Goal: Communication & Community: Answer question/provide support

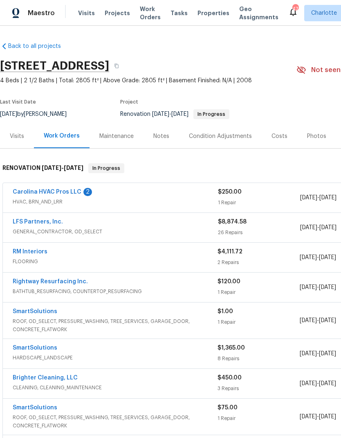
click at [37, 193] on link "Carolina HVAC Pros LLC" at bounding box center [47, 192] width 69 height 6
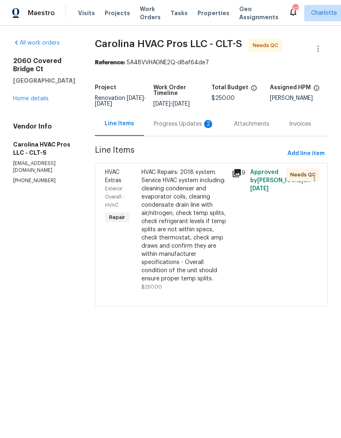
click at [157, 112] on div "Project Renovation 9/25/2025 - 10/23/2025 Work Order Timeline 9/25/2025 - 10/2/…" at bounding box center [211, 96] width 233 height 32
click at [185, 128] on div "Progress Updates 2" at bounding box center [184, 124] width 61 height 8
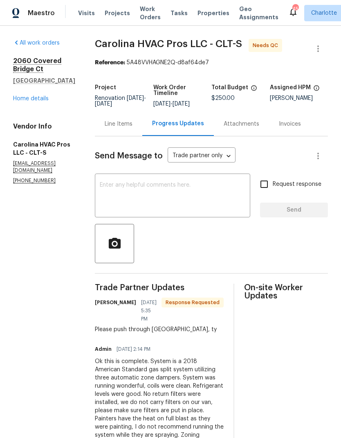
click at [133, 128] on div "Line Items" at bounding box center [119, 124] width 28 height 8
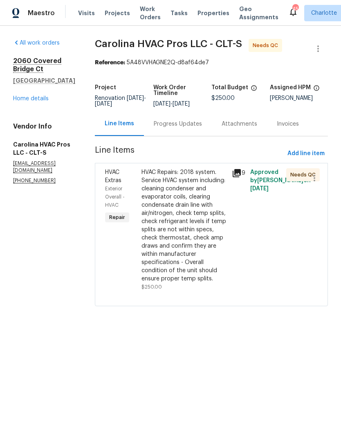
click at [119, 183] on span "HVAC Extras" at bounding box center [113, 176] width 16 height 14
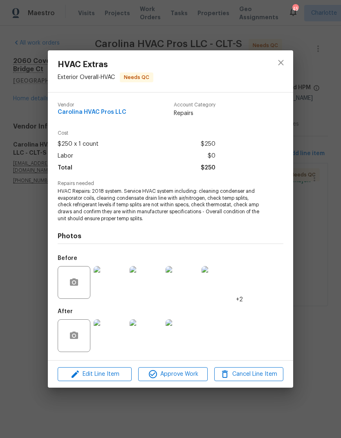
click at [108, 290] on img at bounding box center [110, 282] width 33 height 33
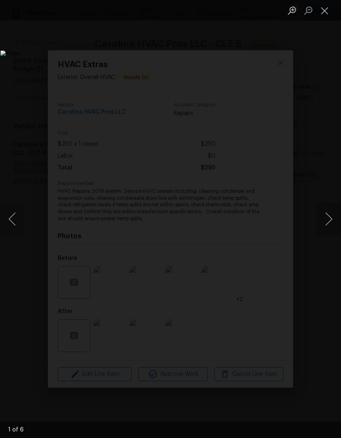
click at [329, 223] on button "Next image" at bounding box center [329, 218] width 25 height 33
click at [18, 219] on button "Previous image" at bounding box center [12, 218] width 25 height 33
click at [335, 223] on button "Next image" at bounding box center [329, 218] width 25 height 33
click at [335, 222] on button "Next image" at bounding box center [329, 218] width 25 height 33
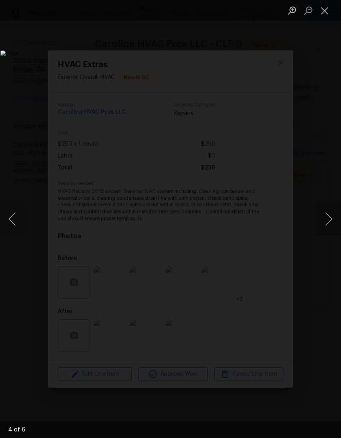
click at [11, 221] on button "Previous image" at bounding box center [12, 218] width 25 height 33
click at [336, 222] on button "Next image" at bounding box center [329, 218] width 25 height 33
click at [335, 221] on button "Next image" at bounding box center [329, 218] width 25 height 33
click at [335, 222] on button "Next image" at bounding box center [329, 218] width 25 height 33
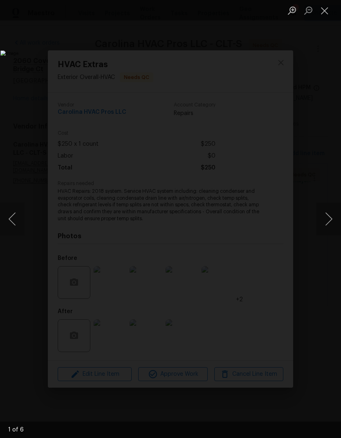
click at [334, 222] on button "Next image" at bounding box center [329, 218] width 25 height 33
click at [335, 221] on button "Next image" at bounding box center [329, 218] width 25 height 33
click at [336, 222] on button "Next image" at bounding box center [329, 218] width 25 height 33
click at [335, 221] on button "Next image" at bounding box center [329, 218] width 25 height 33
click at [323, 17] on button "Close lightbox" at bounding box center [325, 10] width 16 height 14
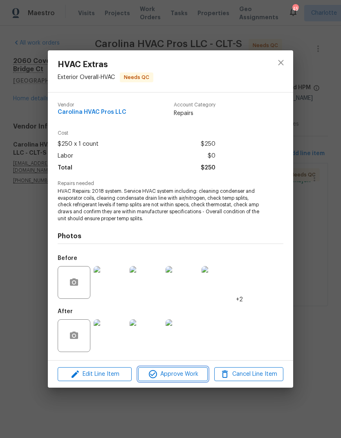
click at [174, 371] on span "Approve Work" at bounding box center [173, 374] width 64 height 10
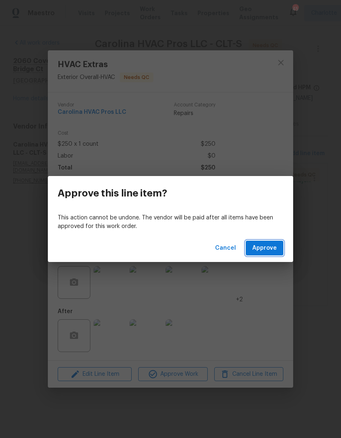
click at [270, 251] on span "Approve" at bounding box center [264, 248] width 25 height 10
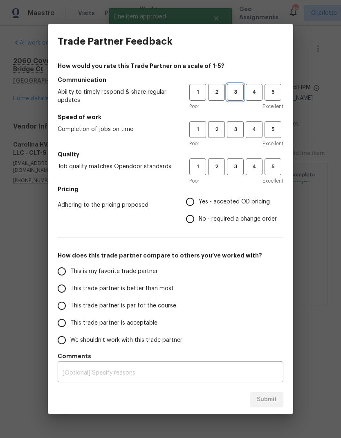
click at [238, 91] on span "3" at bounding box center [235, 92] width 15 height 9
click at [240, 124] on button "3" at bounding box center [235, 129] width 17 height 17
click at [243, 160] on button "3" at bounding box center [235, 166] width 17 height 17
click at [70, 308] on input "This trade partner is par for the course" at bounding box center [61, 305] width 17 height 17
radio input "true"
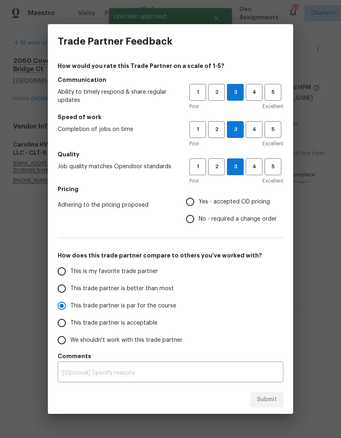
click at [191, 197] on input "Yes - accepted OD pricing" at bounding box center [190, 201] width 17 height 17
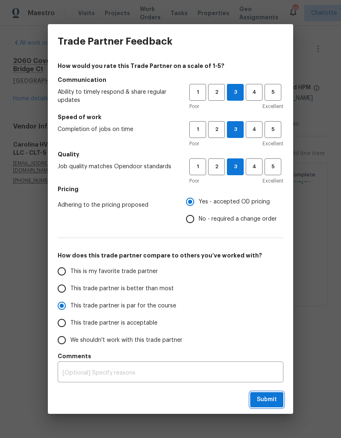
click at [269, 403] on span "Submit" at bounding box center [267, 399] width 20 height 10
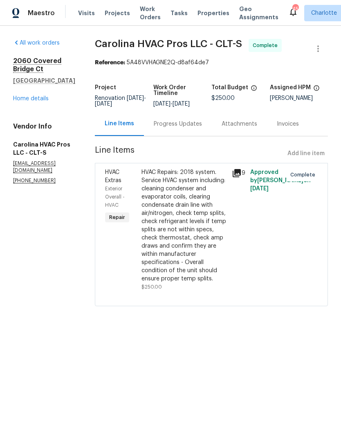
radio input "false"
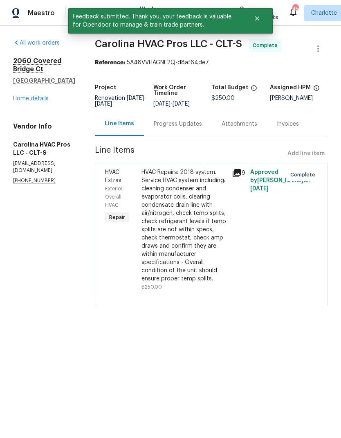
click at [191, 128] on div "Progress Updates" at bounding box center [178, 124] width 48 height 8
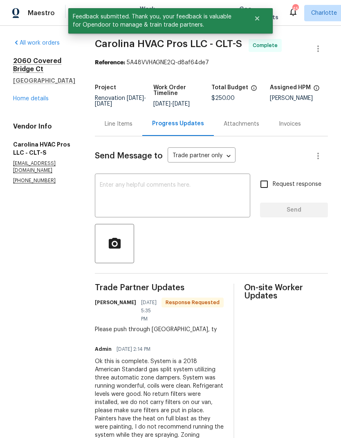
click at [191, 198] on textarea at bounding box center [173, 196] width 146 height 29
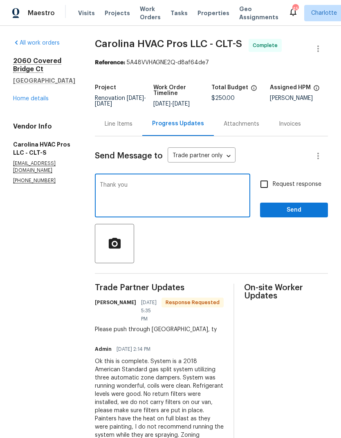
type textarea "Thank you"
click at [309, 215] on span "Send" at bounding box center [294, 210] width 55 height 10
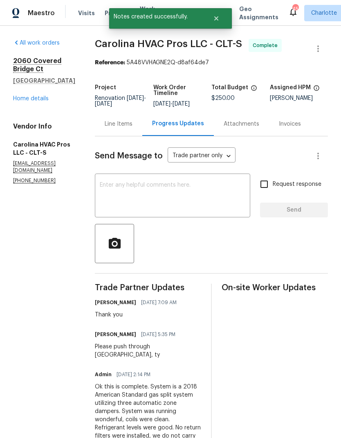
click at [19, 101] on link "Home details" at bounding box center [31, 99] width 36 height 6
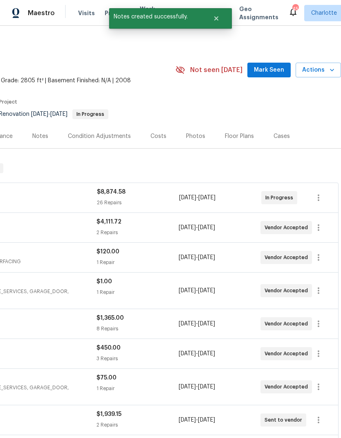
scroll to position [0, 121]
click at [269, 69] on span "Mark Seen" at bounding box center [269, 70] width 30 height 10
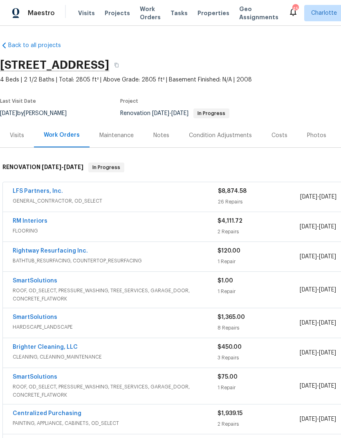
scroll to position [1, 0]
click at [20, 223] on link "RM Interiors" at bounding box center [30, 221] width 35 height 6
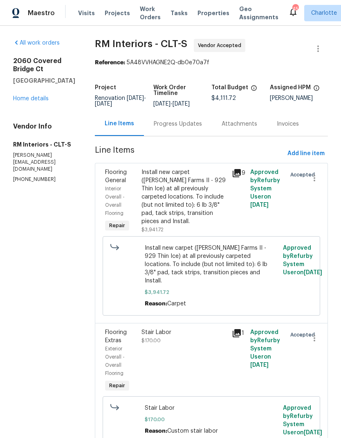
click at [183, 128] on div "Progress Updates" at bounding box center [178, 124] width 48 height 8
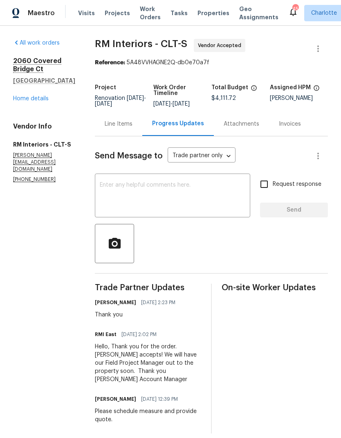
click at [22, 101] on link "Home details" at bounding box center [31, 99] width 36 height 6
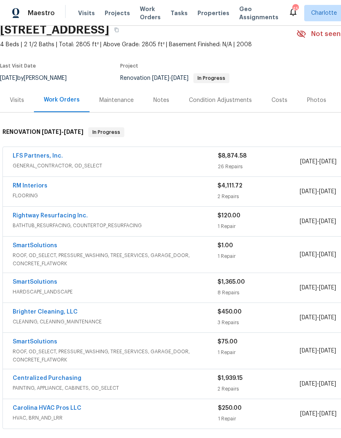
scroll to position [36, 0]
click at [27, 245] on link "SmartSolutions" at bounding box center [35, 246] width 45 height 6
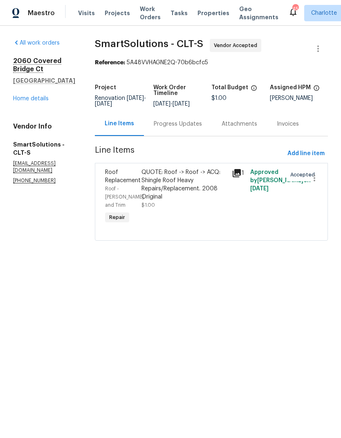
click at [183, 127] on div "Progress Updates" at bounding box center [178, 124] width 48 height 8
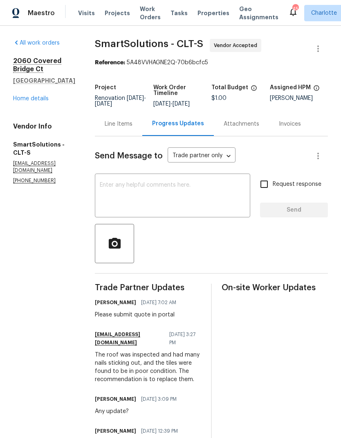
click at [16, 101] on link "Home details" at bounding box center [31, 99] width 36 height 6
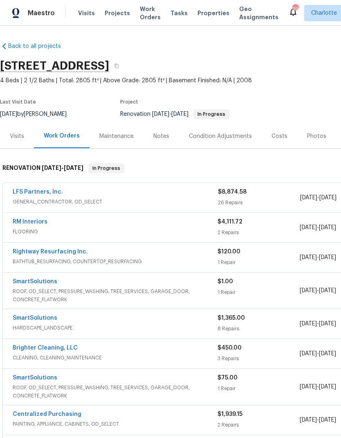
click at [51, 283] on link "SmartSolutions" at bounding box center [35, 281] width 45 height 6
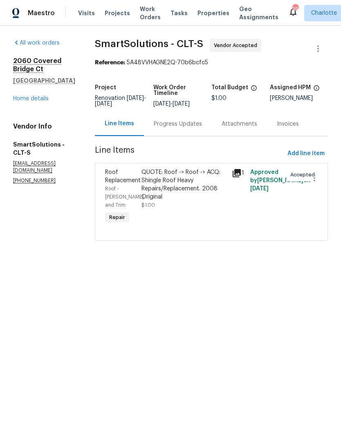
click at [185, 136] on div "Progress Updates" at bounding box center [178, 124] width 68 height 24
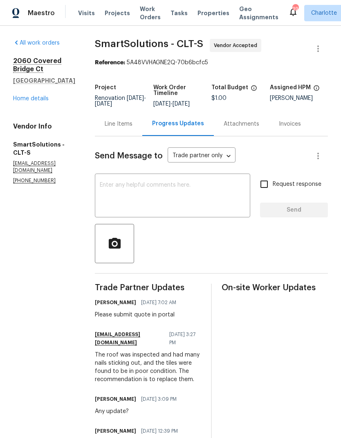
click at [194, 202] on textarea at bounding box center [173, 196] width 146 height 29
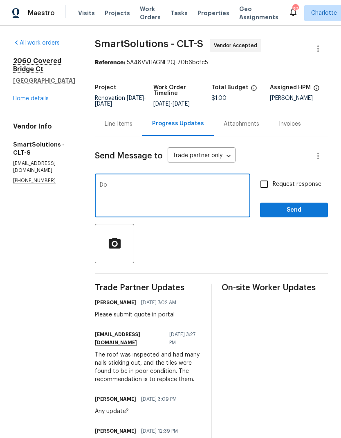
type textarea "D"
type textarea "Please submit quote this morning."
click at [256, 186] on input "Request response" at bounding box center [264, 183] width 17 height 17
checkbox input "true"
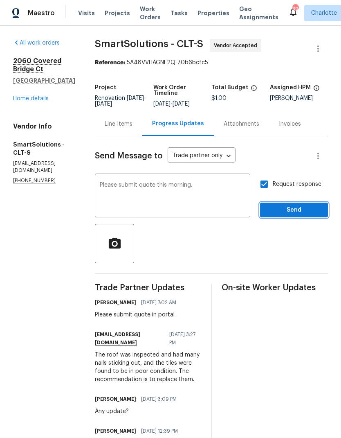
click at [303, 215] on span "Send" at bounding box center [294, 210] width 55 height 10
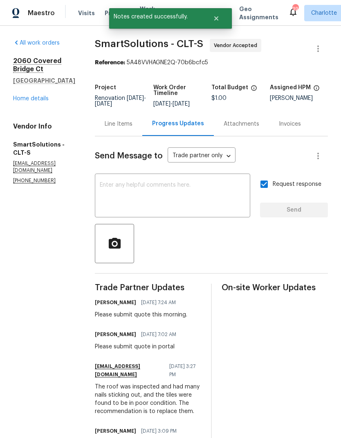
click at [19, 101] on link "Home details" at bounding box center [31, 99] width 36 height 6
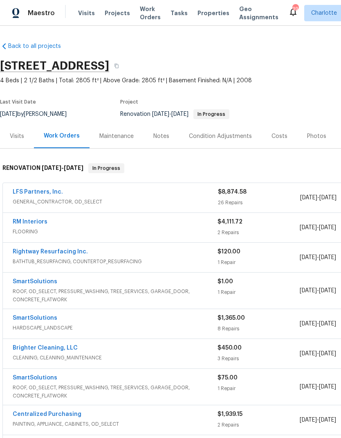
click at [32, 378] on link "SmartSolutions" at bounding box center [35, 378] width 45 height 6
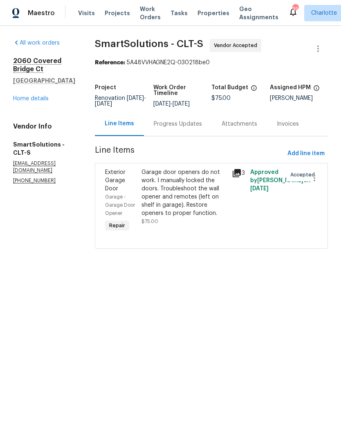
click at [196, 128] on div "Progress Updates" at bounding box center [178, 124] width 48 height 8
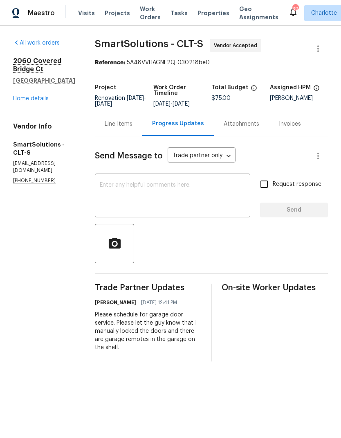
click at [179, 211] on textarea at bounding box center [173, 196] width 146 height 29
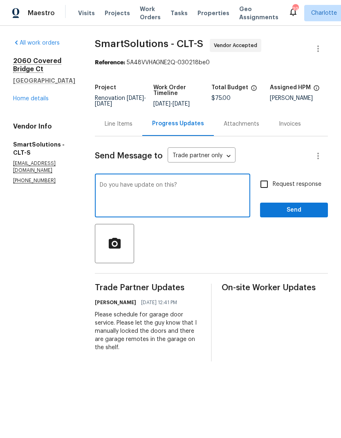
type textarea "Do you have update on this?"
click at [268, 190] on input "Request response" at bounding box center [264, 183] width 17 height 17
checkbox input "true"
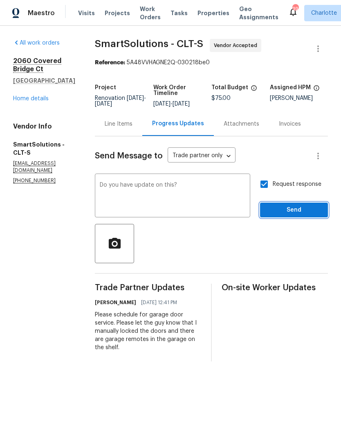
click at [291, 218] on button "Send" at bounding box center [294, 209] width 68 height 15
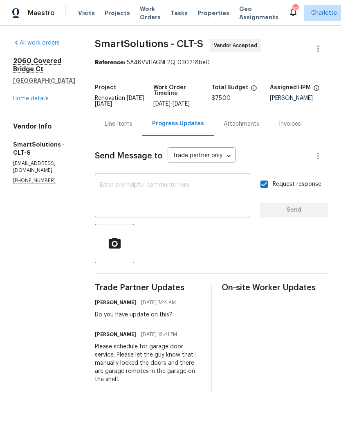
click at [18, 101] on link "Home details" at bounding box center [31, 99] width 36 height 6
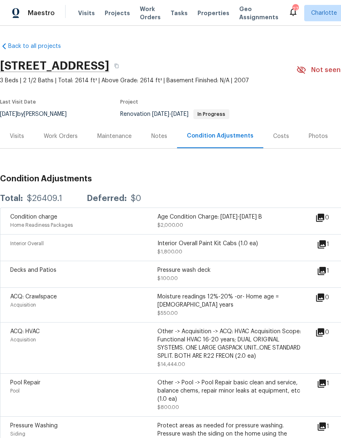
click at [71, 136] on div "Work Orders" at bounding box center [61, 136] width 34 height 8
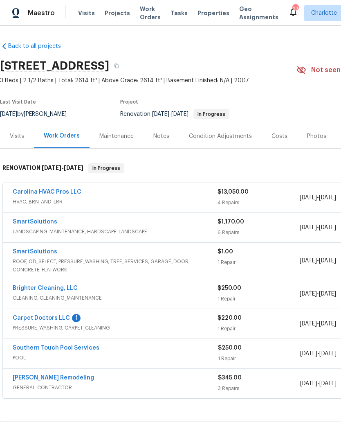
click at [44, 254] on link "SmartSolutions" at bounding box center [35, 252] width 45 height 6
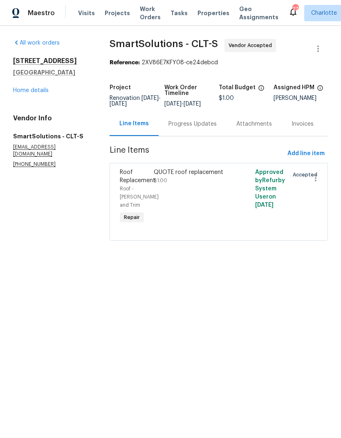
click at [200, 128] on div "Progress Updates" at bounding box center [192, 124] width 48 height 8
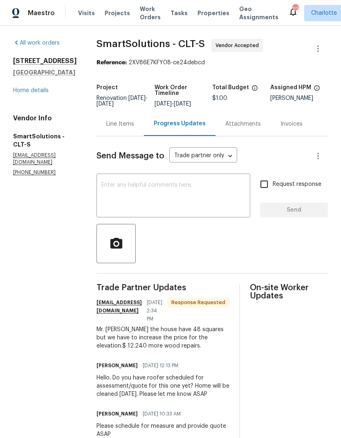
click at [175, 205] on textarea at bounding box center [173, 196] width 144 height 29
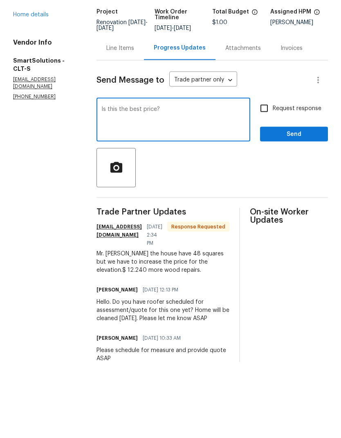
click at [106, 182] on textarea "Is this the best price?" at bounding box center [173, 196] width 144 height 29
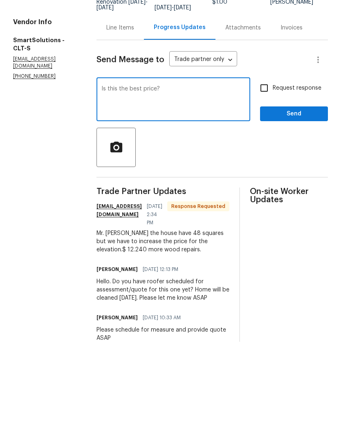
click at [112, 182] on textarea "Is this the best price?" at bounding box center [173, 196] width 144 height 29
click at [110, 182] on textarea "Is this the best price?" at bounding box center [173, 196] width 144 height 29
type textarea "Thanks for providing quote. Is this your best price?"
click at [264, 175] on input "Request response" at bounding box center [264, 183] width 17 height 17
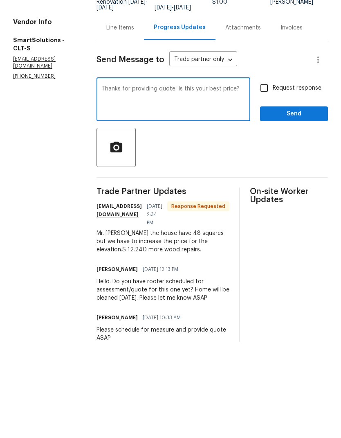
checkbox input "true"
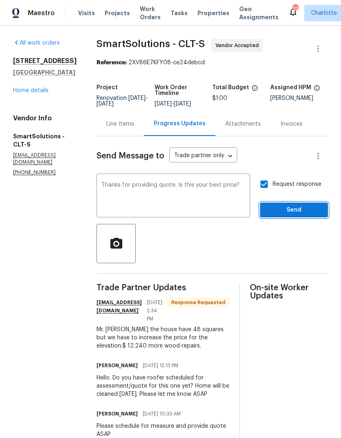
click at [301, 211] on span "Send" at bounding box center [294, 210] width 55 height 10
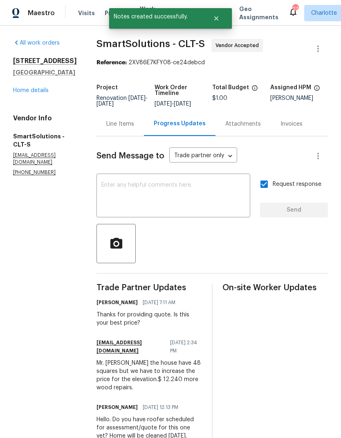
click at [22, 93] on link "Home details" at bounding box center [31, 91] width 36 height 6
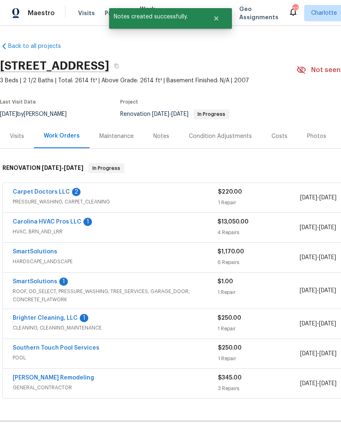
click at [48, 319] on link "Brighter Cleaning, LLC" at bounding box center [45, 318] width 65 height 6
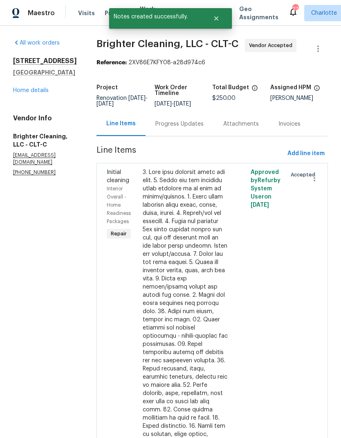
click at [181, 124] on div "Progress Updates" at bounding box center [179, 124] width 48 height 8
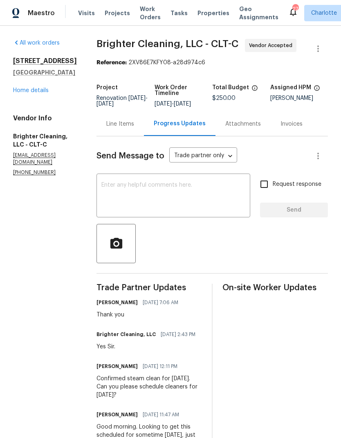
click at [40, 93] on link "Home details" at bounding box center [31, 91] width 36 height 6
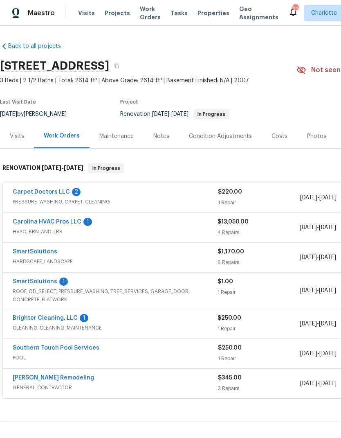
click at [56, 192] on link "Carpet Doctors LLC" at bounding box center [41, 192] width 57 height 6
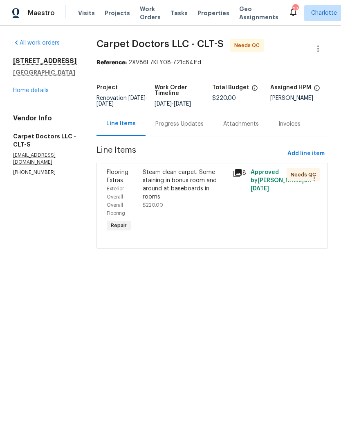
click at [175, 136] on div "Progress Updates" at bounding box center [180, 124] width 68 height 24
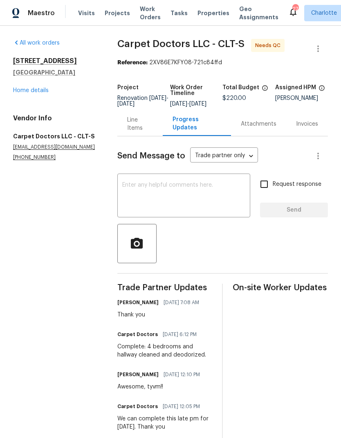
click at [133, 131] on div "Line Items" at bounding box center [140, 124] width 26 height 16
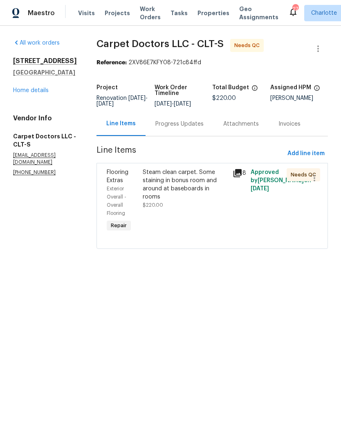
click at [173, 136] on div "Progress Updates" at bounding box center [180, 124] width 68 height 24
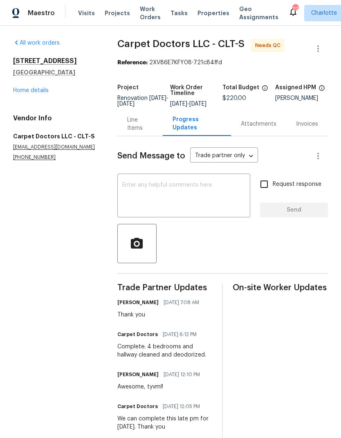
click at [139, 132] on div "Line Items" at bounding box center [140, 124] width 26 height 16
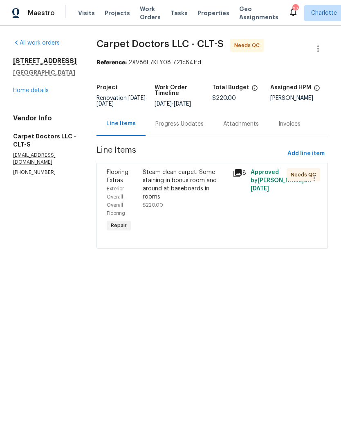
click at [235, 177] on icon at bounding box center [238, 173] width 8 height 8
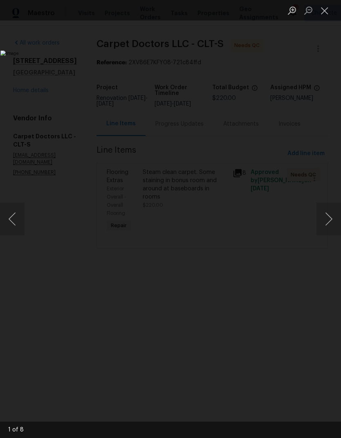
click at [331, 218] on button "Next image" at bounding box center [329, 218] width 25 height 33
click at [331, 216] on button "Next image" at bounding box center [329, 218] width 25 height 33
click at [332, 216] on button "Next image" at bounding box center [329, 218] width 25 height 33
click at [333, 216] on button "Next image" at bounding box center [329, 218] width 25 height 33
click at [330, 217] on button "Next image" at bounding box center [329, 218] width 25 height 33
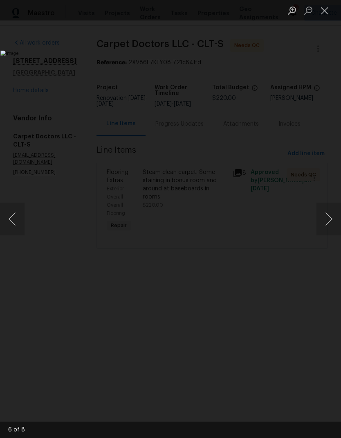
click at [329, 217] on button "Next image" at bounding box center [329, 218] width 25 height 33
click at [330, 216] on button "Next image" at bounding box center [329, 218] width 25 height 33
click at [329, 215] on button "Next image" at bounding box center [329, 218] width 25 height 33
click at [328, 216] on button "Next image" at bounding box center [329, 218] width 25 height 33
click at [329, 216] on button "Next image" at bounding box center [329, 218] width 25 height 33
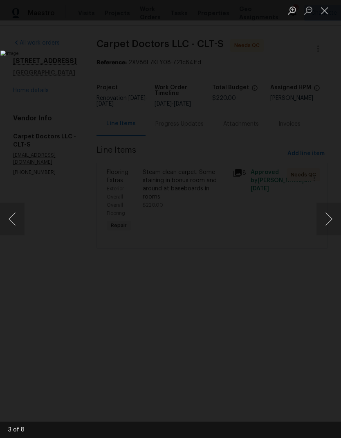
click at [328, 216] on button "Next image" at bounding box center [329, 218] width 25 height 33
click at [327, 217] on button "Next image" at bounding box center [329, 218] width 25 height 33
click at [323, 9] on button "Close lightbox" at bounding box center [325, 10] width 16 height 14
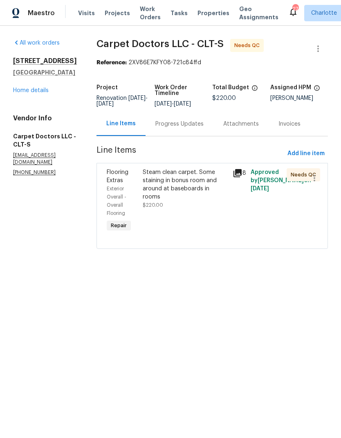
click at [127, 184] on div "Flooring Extras" at bounding box center [122, 176] width 31 height 16
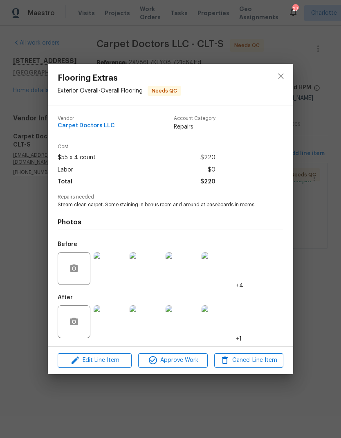
click at [113, 323] on img at bounding box center [110, 321] width 33 height 33
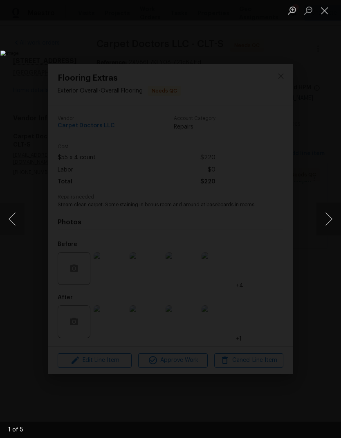
click at [334, 221] on button "Next image" at bounding box center [329, 218] width 25 height 33
click at [330, 218] on button "Next image" at bounding box center [329, 218] width 25 height 33
click at [334, 217] on button "Next image" at bounding box center [329, 218] width 25 height 33
click at [335, 217] on button "Next image" at bounding box center [329, 218] width 25 height 33
click at [335, 216] on button "Next image" at bounding box center [329, 218] width 25 height 33
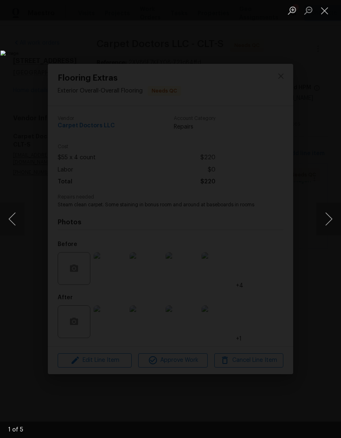
click at [335, 215] on button "Next image" at bounding box center [329, 218] width 25 height 33
click at [335, 216] on button "Next image" at bounding box center [329, 218] width 25 height 33
click at [333, 215] on button "Next image" at bounding box center [329, 218] width 25 height 33
click at [329, 12] on button "Close lightbox" at bounding box center [325, 10] width 16 height 14
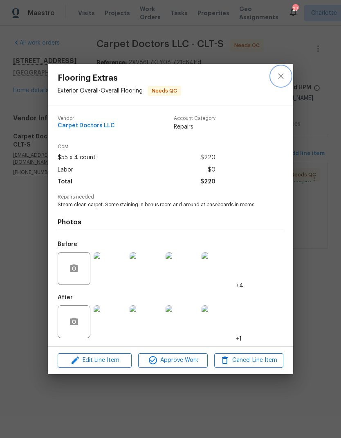
click at [285, 72] on icon "close" at bounding box center [281, 76] width 10 height 10
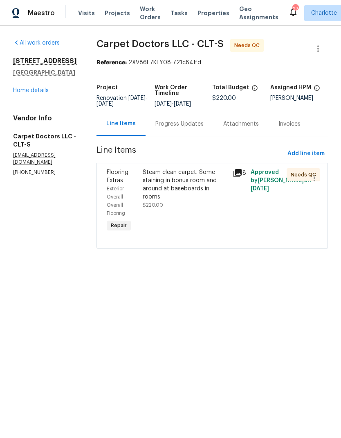
click at [185, 136] on div "Progress Updates" at bounding box center [180, 124] width 68 height 24
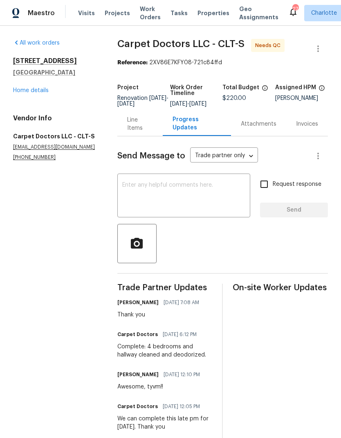
click at [135, 132] on div "Line Items" at bounding box center [140, 124] width 26 height 16
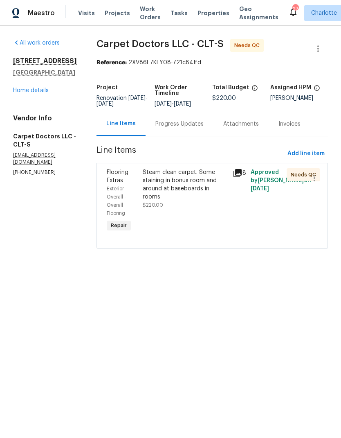
click at [117, 183] on span "Flooring Extras" at bounding box center [118, 176] width 22 height 14
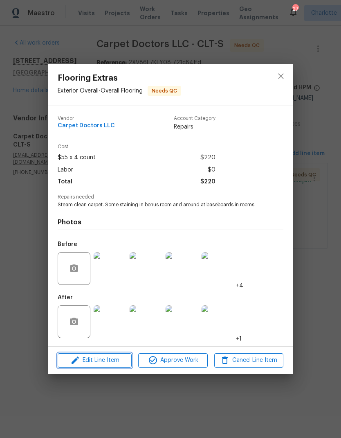
click at [117, 367] on button "Edit Line Item" at bounding box center [95, 360] width 74 height 14
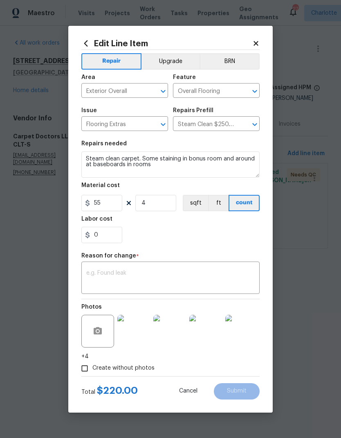
click at [253, 44] on icon at bounding box center [255, 43] width 7 height 7
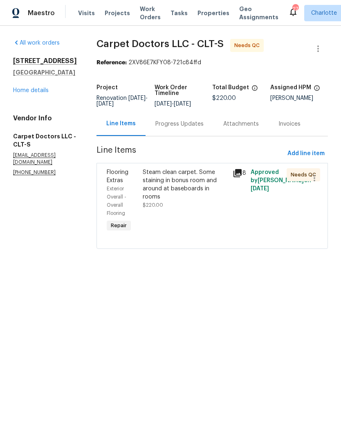
click at [22, 93] on link "Home details" at bounding box center [31, 91] width 36 height 6
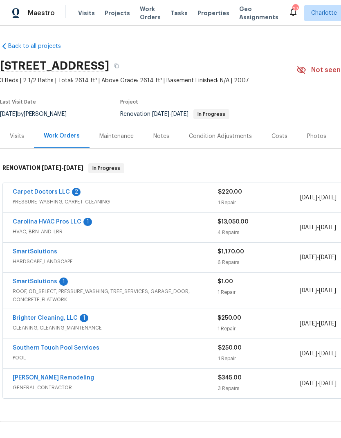
click at [22, 223] on link "Carolina HVAC Pros LLC" at bounding box center [47, 222] width 69 height 6
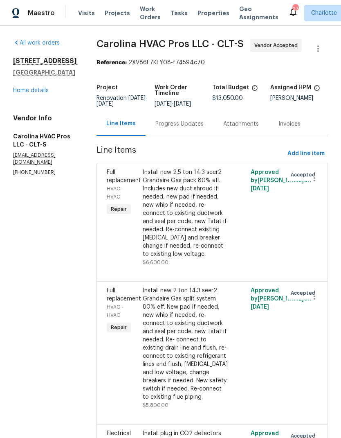
click at [182, 136] on div "Progress Updates" at bounding box center [180, 124] width 68 height 24
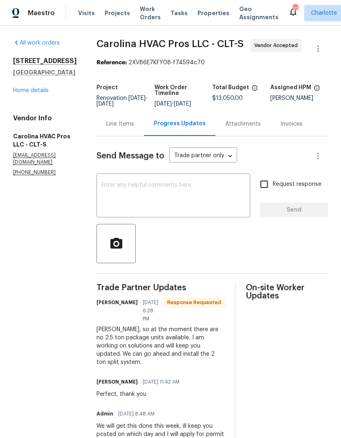
click at [123, 136] on div "Line Items" at bounding box center [120, 124] width 47 height 24
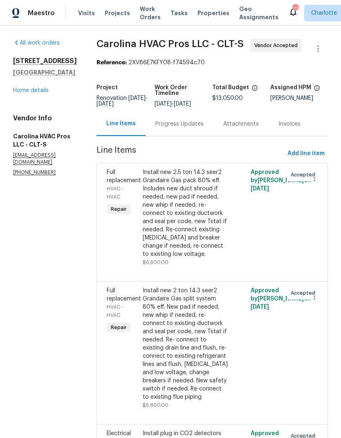
click at [173, 135] on div "Progress Updates" at bounding box center [180, 124] width 68 height 24
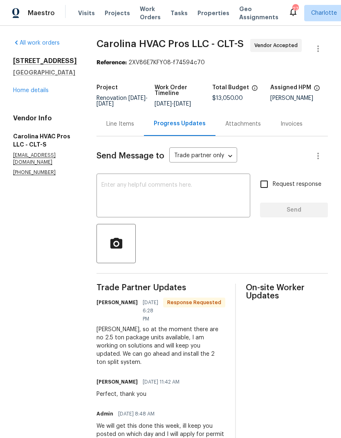
click at [22, 93] on link "Home details" at bounding box center [31, 91] width 36 height 6
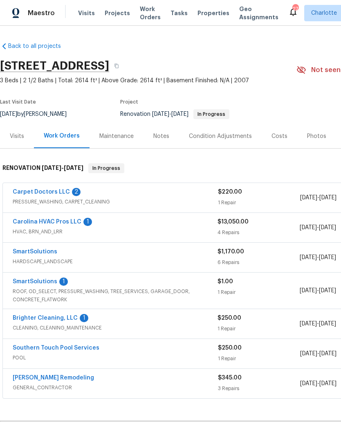
click at [22, 223] on link "Carolina HVAC Pros LLC" at bounding box center [47, 222] width 69 height 6
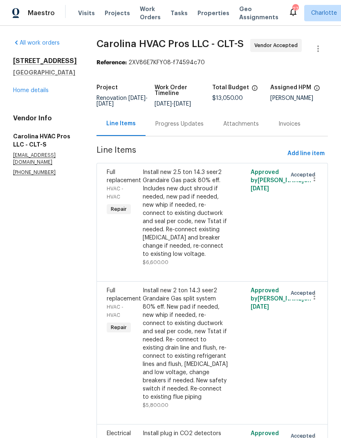
click at [190, 128] on div "Progress Updates" at bounding box center [179, 124] width 48 height 8
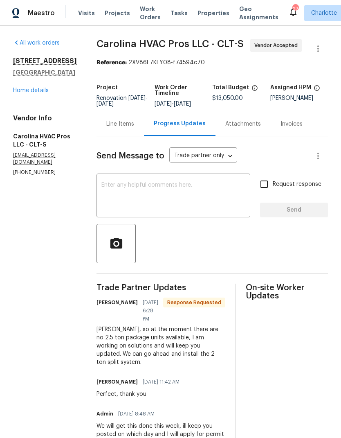
click at [194, 204] on textarea at bounding box center [173, 196] width 144 height 29
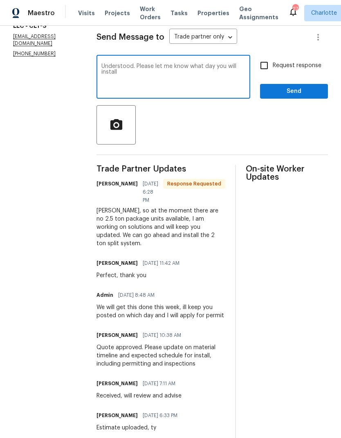
type textarea "Understood. Please let me know what day you will install"
click at [307, 97] on span "Send" at bounding box center [294, 91] width 55 height 10
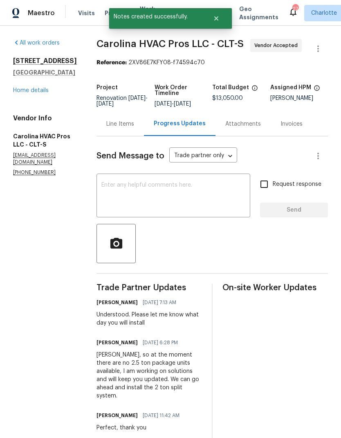
click at [21, 93] on link "Home details" at bounding box center [31, 91] width 36 height 6
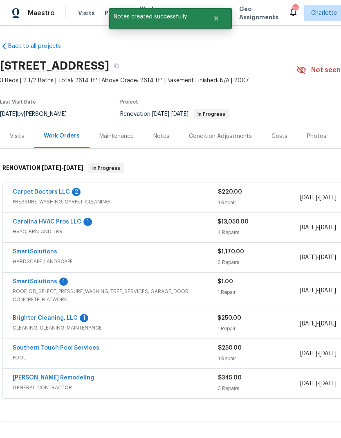
click at [27, 252] on link "SmartSolutions" at bounding box center [35, 252] width 45 height 6
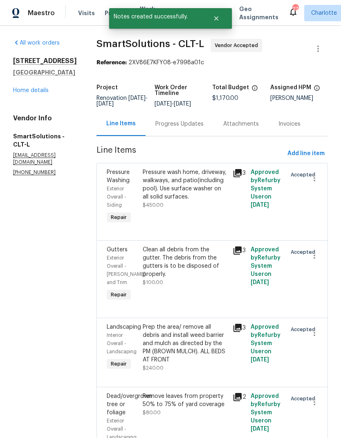
click at [184, 128] on div "Progress Updates" at bounding box center [179, 124] width 48 height 8
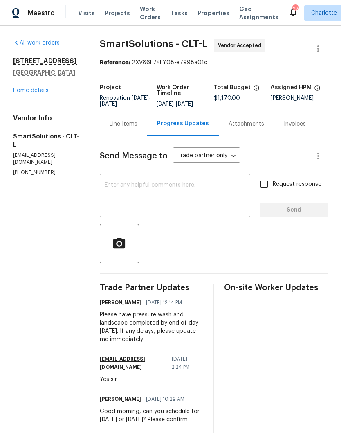
click at [14, 93] on link "Home details" at bounding box center [31, 91] width 36 height 6
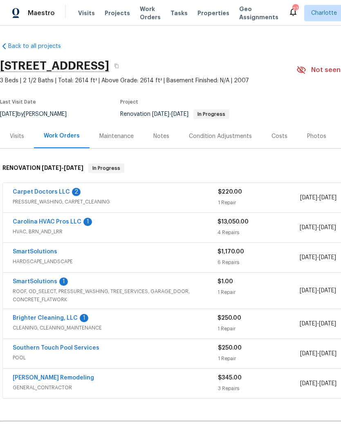
click at [25, 192] on link "Carpet Doctors LLC" at bounding box center [41, 192] width 57 height 6
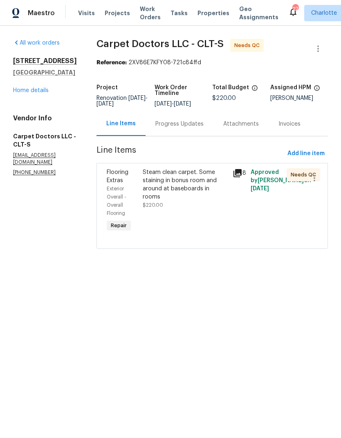
click at [186, 128] on div "Progress Updates" at bounding box center [179, 124] width 48 height 8
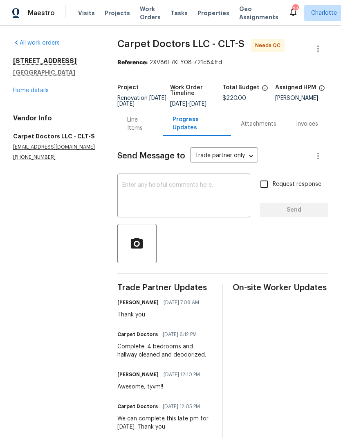
click at [23, 88] on link "Home details" at bounding box center [31, 91] width 36 height 6
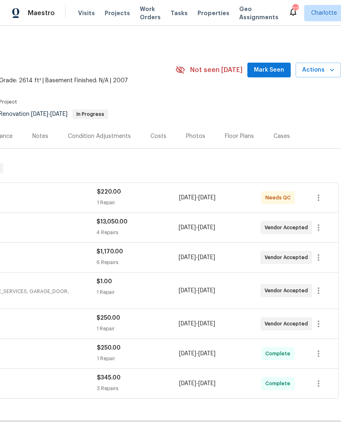
scroll to position [0, 121]
click at [273, 74] on span "Mark Seen" at bounding box center [269, 70] width 30 height 10
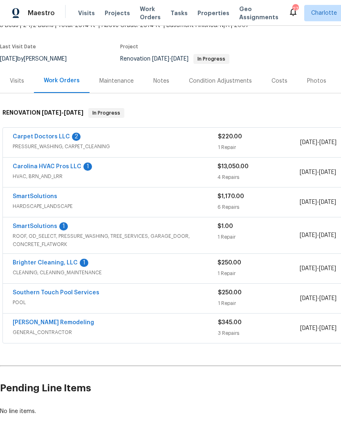
scroll to position [55, 0]
click at [45, 229] on link "SmartSolutions" at bounding box center [35, 226] width 45 height 6
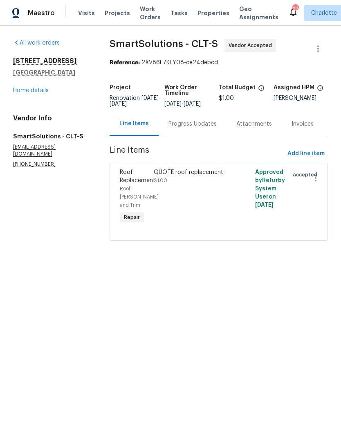
click at [194, 136] on div "Progress Updates" at bounding box center [193, 124] width 68 height 24
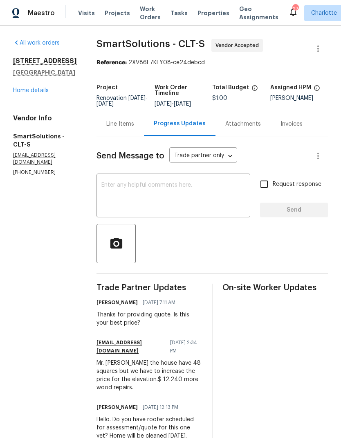
click at [22, 93] on link "Home details" at bounding box center [31, 91] width 36 height 6
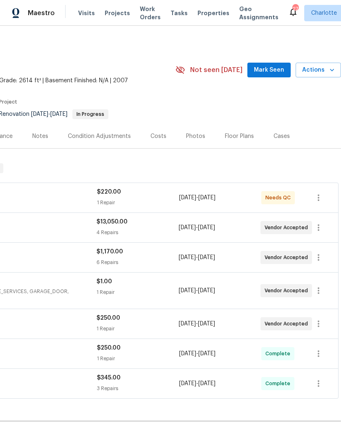
scroll to position [0, 121]
click at [279, 73] on span "Mark Seen" at bounding box center [269, 70] width 30 height 10
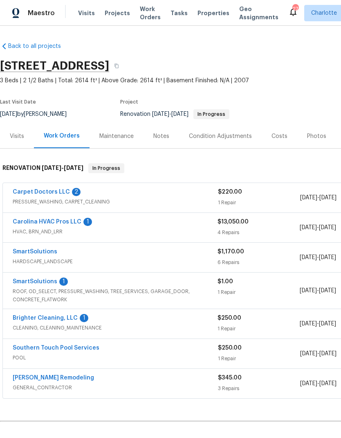
scroll to position [0, 0]
click at [272, 133] on div "Costs" at bounding box center [280, 136] width 16 height 8
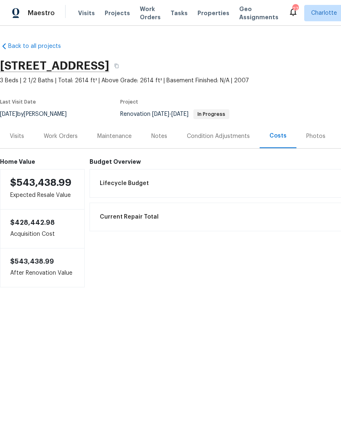
click at [54, 136] on div "Work Orders" at bounding box center [61, 136] width 34 height 8
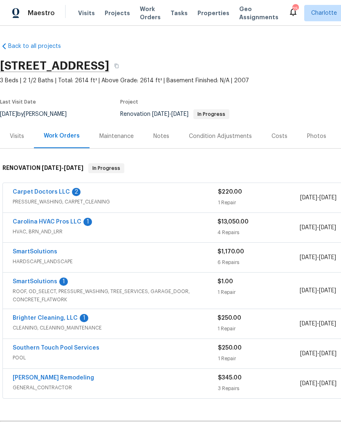
click at [54, 279] on link "SmartSolutions" at bounding box center [35, 281] width 45 height 6
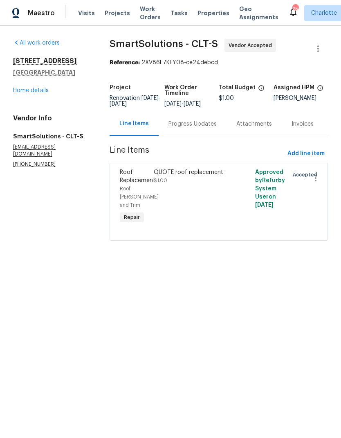
click at [135, 184] on div "Roof Replacement" at bounding box center [134, 176] width 29 height 16
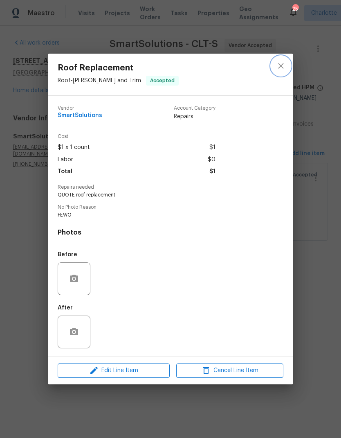
click at [280, 68] on icon "close" at bounding box center [281, 66] width 10 height 10
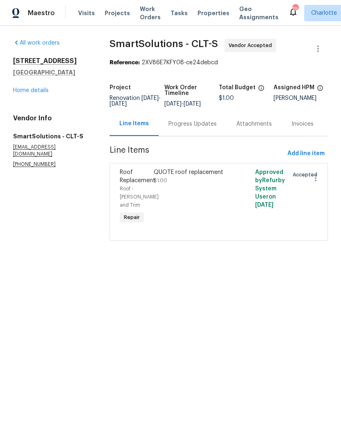
click at [195, 136] on div "Progress Updates" at bounding box center [193, 124] width 68 height 24
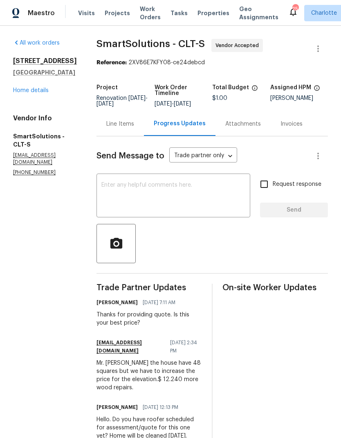
click at [16, 93] on link "Home details" at bounding box center [31, 91] width 36 height 6
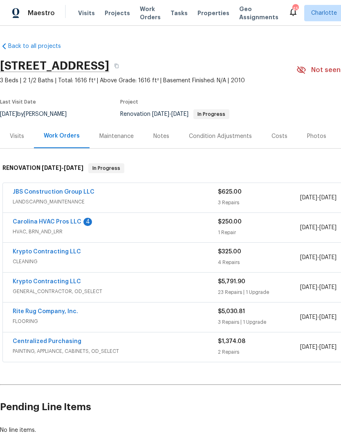
click at [20, 224] on link "Carolina HVAC Pros LLC" at bounding box center [47, 222] width 69 height 6
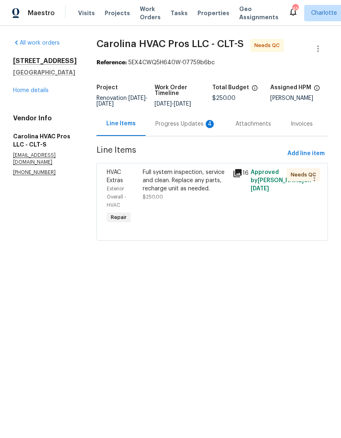
click at [184, 136] on div "Progress Updates 4" at bounding box center [186, 124] width 80 height 24
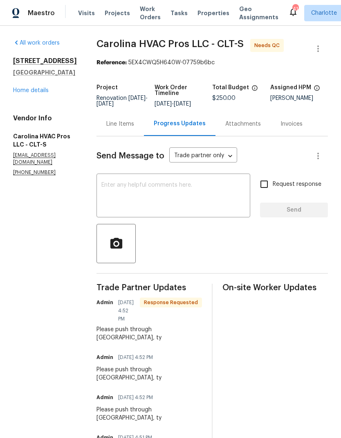
click at [125, 126] on div "Line Items" at bounding box center [120, 124] width 28 height 8
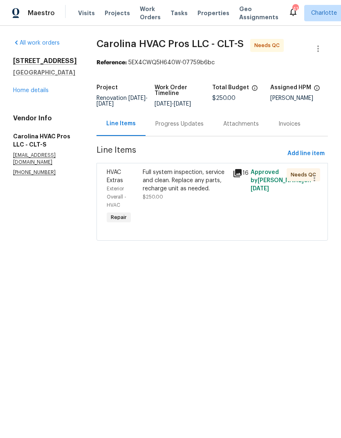
click at [117, 183] on span "HVAC Extras" at bounding box center [115, 176] width 16 height 14
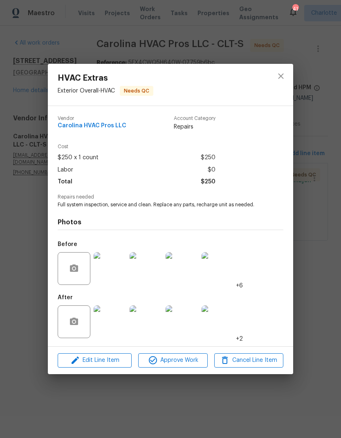
click at [109, 323] on img at bounding box center [110, 321] width 33 height 33
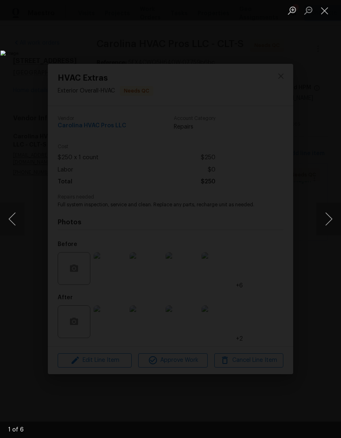
click at [329, 221] on button "Next image" at bounding box center [329, 218] width 25 height 33
click at [330, 219] on button "Next image" at bounding box center [329, 218] width 25 height 33
click at [331, 218] on button "Next image" at bounding box center [329, 218] width 25 height 33
click at [330, 218] on button "Next image" at bounding box center [329, 218] width 25 height 33
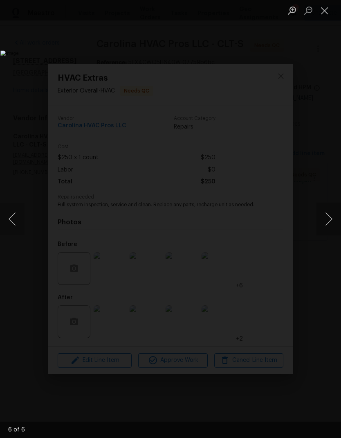
click at [330, 220] on button "Next image" at bounding box center [329, 218] width 25 height 33
click at [330, 219] on button "Next image" at bounding box center [329, 218] width 25 height 33
click at [324, 10] on button "Close lightbox" at bounding box center [325, 10] width 16 height 14
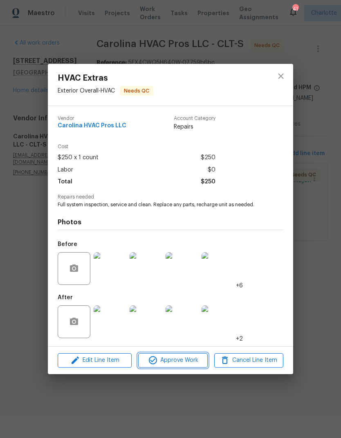
click at [174, 361] on span "Approve Work" at bounding box center [173, 360] width 64 height 10
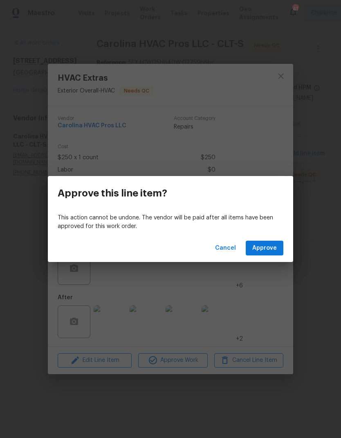
click at [266, 254] on button "Approve" at bounding box center [265, 247] width 38 height 15
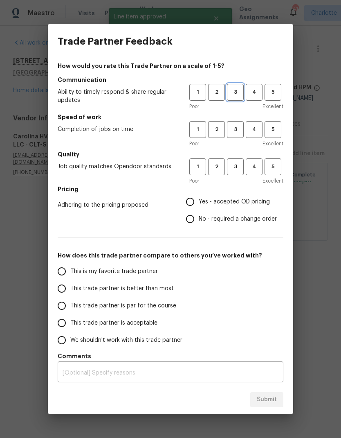
click at [238, 94] on span "3" at bounding box center [235, 92] width 15 height 9
click at [234, 133] on span "3" at bounding box center [235, 129] width 15 height 9
click at [242, 171] on span "3" at bounding box center [235, 166] width 15 height 9
click at [191, 225] on input "No - required a change order" at bounding box center [190, 218] width 17 height 17
radio input "true"
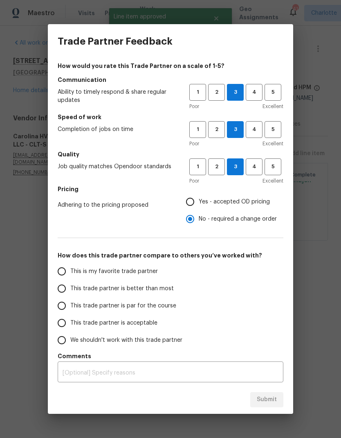
click at [187, 207] on input "Yes - accepted OD pricing" at bounding box center [190, 201] width 17 height 17
radio input "true"
click at [63, 307] on input "This trade partner is par for the course" at bounding box center [61, 305] width 17 height 17
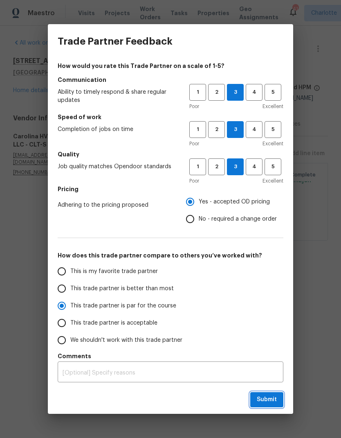
click at [259, 406] on button "Submit" at bounding box center [266, 399] width 33 height 15
radio input "true"
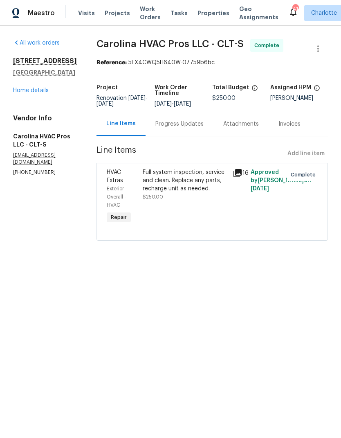
radio input "false"
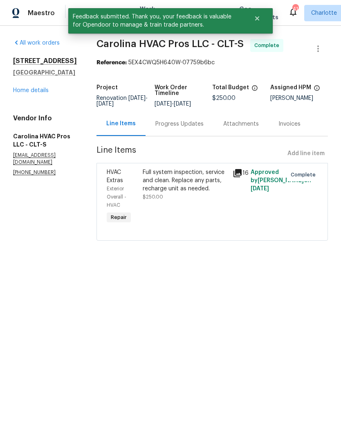
click at [184, 128] on div "Progress Updates" at bounding box center [179, 124] width 48 height 8
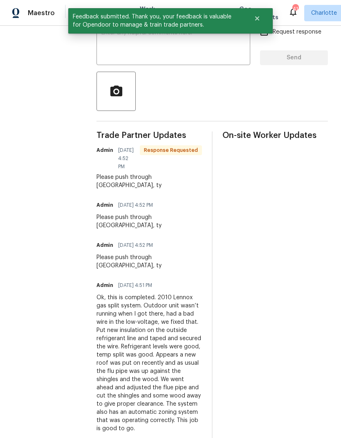
scroll to position [155, 0]
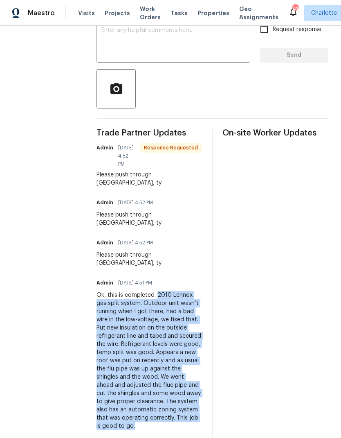
copy div "2010 Lennox gas split system. Outdoor unit wasn’t running when I got there, had…"
click at [176, 56] on textarea at bounding box center [173, 41] width 144 height 29
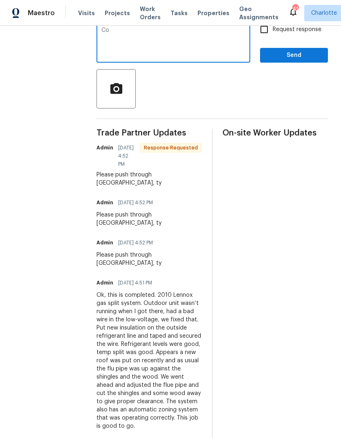
type textarea "C"
type textarea "Complete, thank you"
click at [311, 61] on span "Send" at bounding box center [294, 55] width 55 height 10
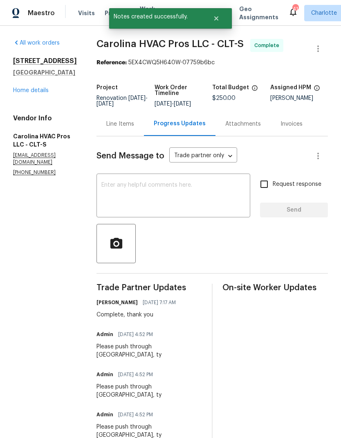
click at [21, 92] on link "Home details" at bounding box center [31, 91] width 36 height 6
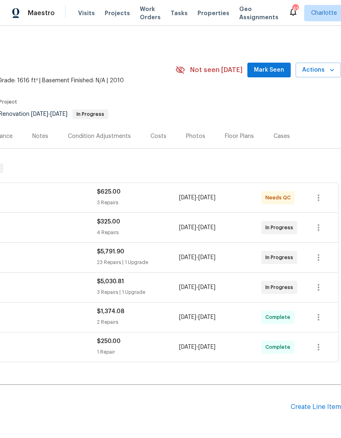
scroll to position [0, 122]
click at [269, 72] on span "Mark Seen" at bounding box center [269, 70] width 30 height 10
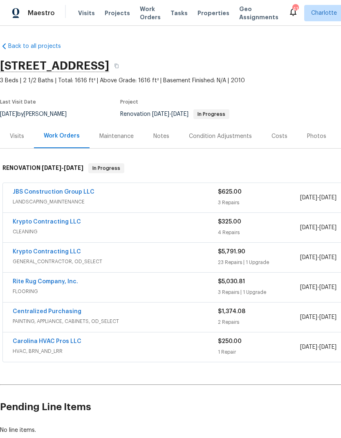
scroll to position [0, 0]
click at [68, 189] on link "JBS Construction Group LLC" at bounding box center [54, 192] width 82 height 6
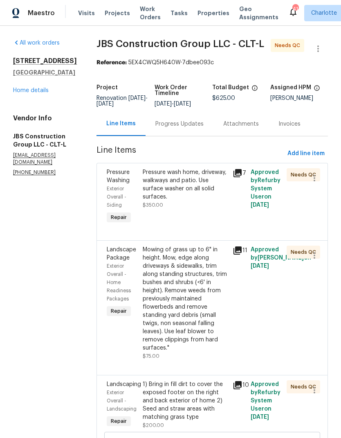
click at [230, 180] on div "Pressure wash home, driveway, walkways and patio. Use surface washer on all sol…" at bounding box center [185, 197] width 90 height 62
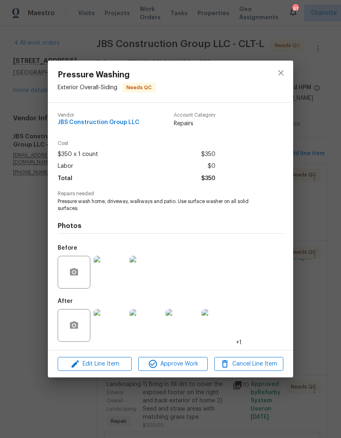
click at [108, 327] on img at bounding box center [110, 325] width 33 height 33
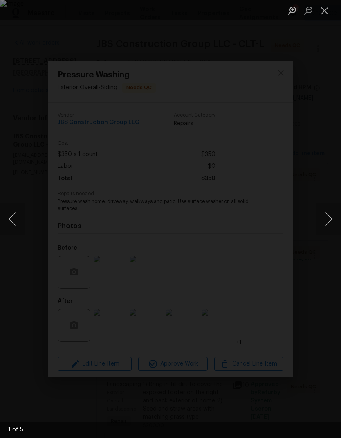
click at [323, 222] on button "Next image" at bounding box center [329, 218] width 25 height 33
click at [327, 220] on button "Next image" at bounding box center [329, 218] width 25 height 33
click at [325, 218] on button "Next image" at bounding box center [329, 218] width 25 height 33
click at [326, 218] on button "Next image" at bounding box center [329, 218] width 25 height 33
click at [329, 16] on button "Close lightbox" at bounding box center [325, 10] width 16 height 14
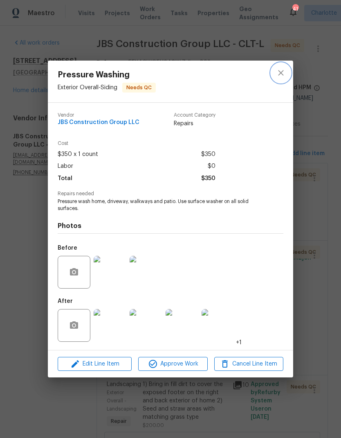
click at [286, 71] on button "close" at bounding box center [281, 73] width 20 height 20
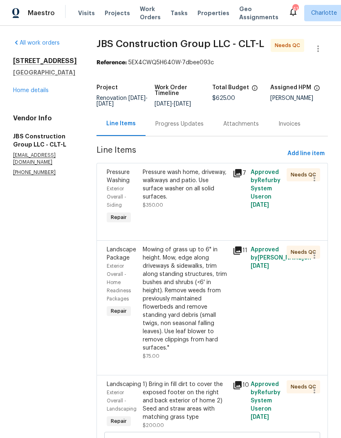
click at [242, 254] on icon at bounding box center [238, 250] width 8 height 8
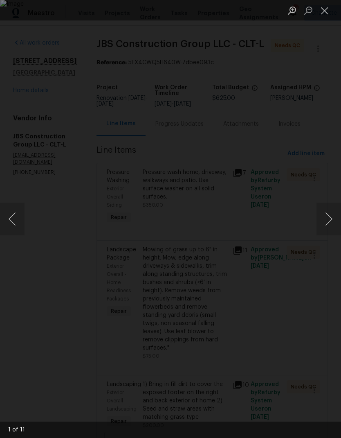
click at [327, 223] on button "Next image" at bounding box center [329, 218] width 25 height 33
click at [327, 220] on button "Next image" at bounding box center [329, 218] width 25 height 33
click at [327, 217] on button "Next image" at bounding box center [329, 218] width 25 height 33
click at [324, 218] on button "Next image" at bounding box center [329, 218] width 25 height 33
click at [327, 217] on button "Next image" at bounding box center [329, 218] width 25 height 33
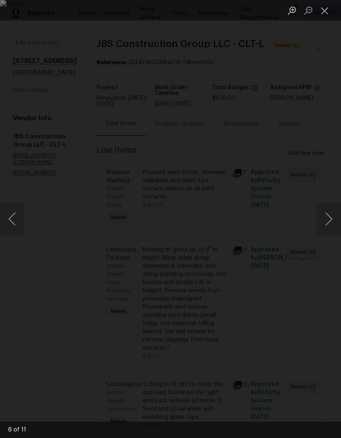
click at [327, 217] on button "Next image" at bounding box center [329, 218] width 25 height 33
click at [328, 16] on button "Close lightbox" at bounding box center [325, 10] width 16 height 14
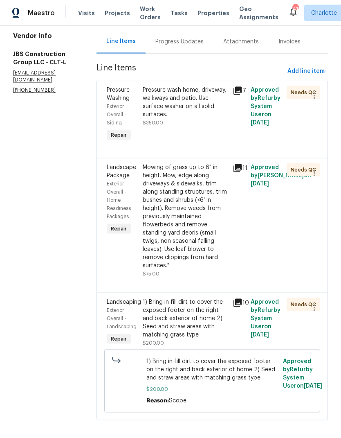
scroll to position [33, 0]
click at [242, 299] on icon at bounding box center [238, 303] width 8 height 8
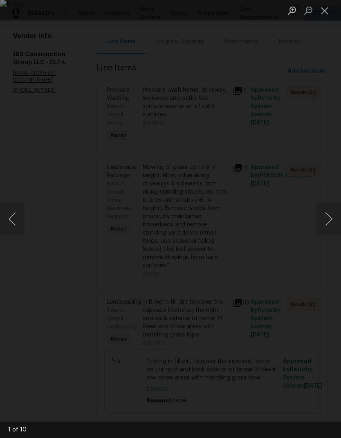
click at [327, 222] on button "Next image" at bounding box center [329, 218] width 25 height 33
click at [325, 218] on button "Next image" at bounding box center [329, 218] width 25 height 33
click at [328, 219] on button "Next image" at bounding box center [329, 218] width 25 height 33
click at [327, 218] on button "Next image" at bounding box center [329, 218] width 25 height 33
click at [326, 216] on button "Next image" at bounding box center [329, 218] width 25 height 33
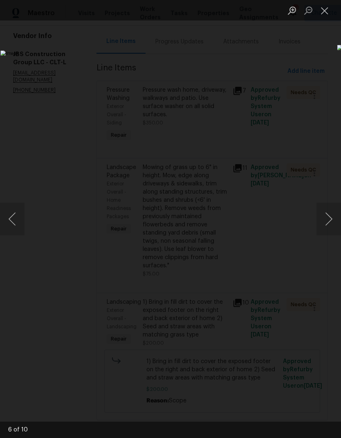
click at [329, 213] on button "Next image" at bounding box center [329, 218] width 25 height 33
click at [327, 213] on button "Next image" at bounding box center [329, 218] width 25 height 33
click at [328, 215] on button "Next image" at bounding box center [329, 218] width 25 height 33
click at [326, 216] on button "Next image" at bounding box center [329, 218] width 25 height 33
click at [327, 218] on button "Next image" at bounding box center [329, 218] width 25 height 33
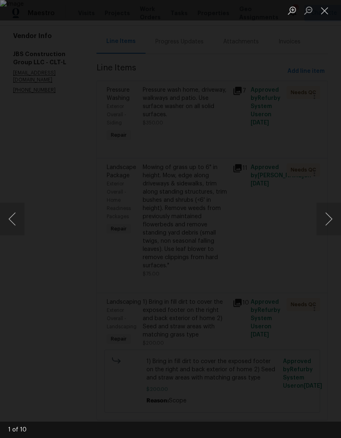
click at [321, 12] on button "Close lightbox" at bounding box center [325, 10] width 16 height 14
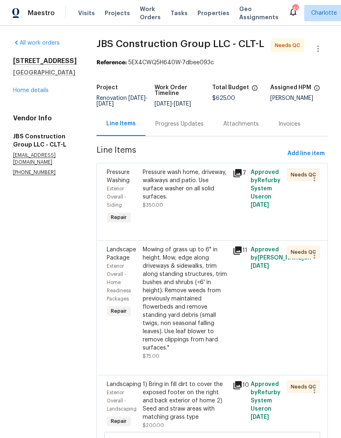
scroll to position [0, 0]
click at [25, 88] on link "Home details" at bounding box center [31, 91] width 36 height 6
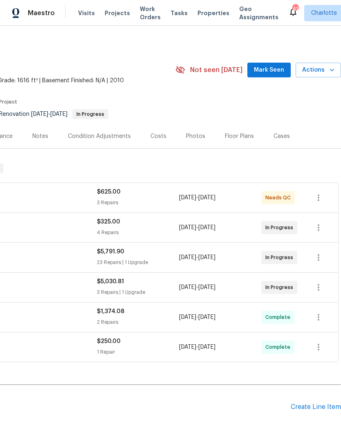
scroll to position [0, 121]
click at [275, 65] on span "Mark Seen" at bounding box center [269, 70] width 30 height 10
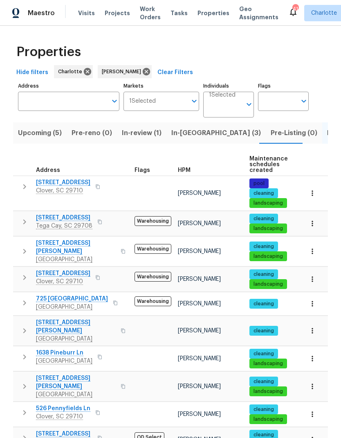
click at [184, 135] on span "In-[GEOGRAPHIC_DATA] (3)" at bounding box center [216, 132] width 90 height 11
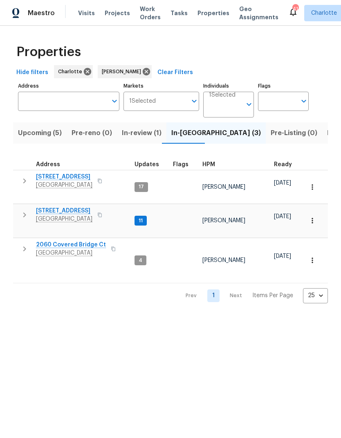
click at [49, 134] on span "Upcoming (5)" at bounding box center [40, 132] width 44 height 11
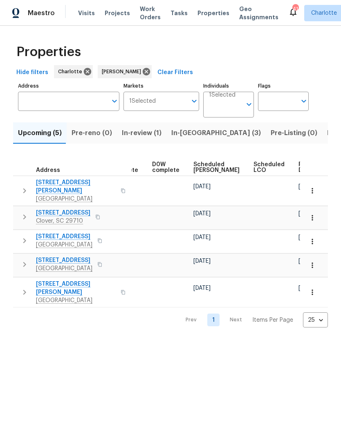
scroll to position [0, 205]
click at [315, 186] on icon "button" at bounding box center [312, 190] width 8 height 8
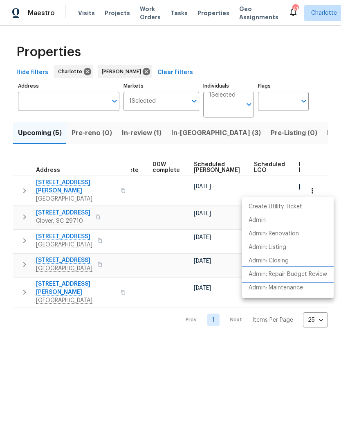
click at [315, 271] on p "Admin: Repair Budget Review" at bounding box center [288, 274] width 79 height 9
click at [254, 152] on div at bounding box center [170, 219] width 341 height 438
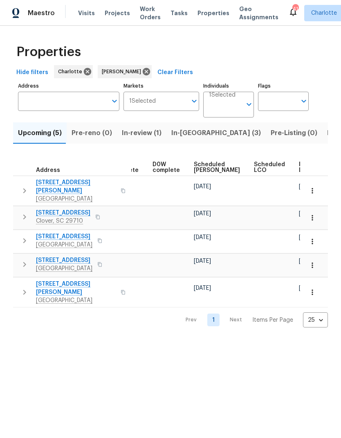
click at [200, 168] on span "Scheduled [PERSON_NAME]" at bounding box center [217, 167] width 46 height 11
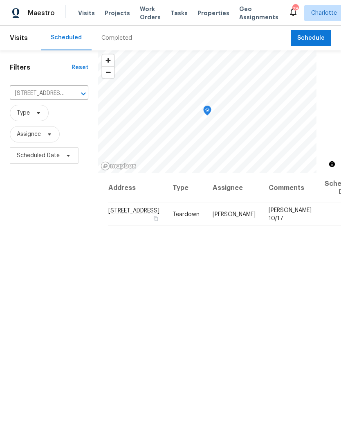
scroll to position [33, 0]
click at [77, 88] on button "Clear" at bounding box center [72, 93] width 11 height 11
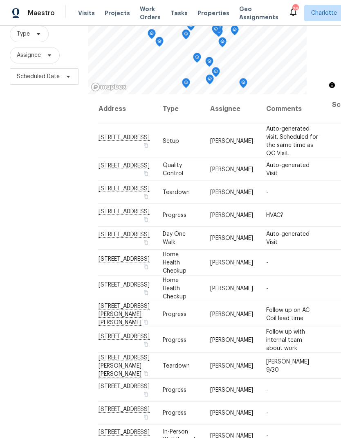
scroll to position [-5, 0]
